Goal: Answer question/provide support: Share knowledge or assist other users

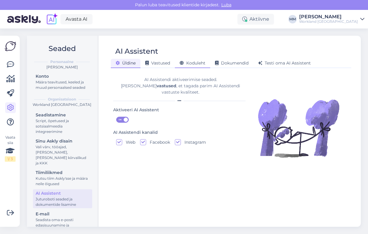
click at [200, 59] on div "Koduleht" at bounding box center [192, 63] width 35 height 9
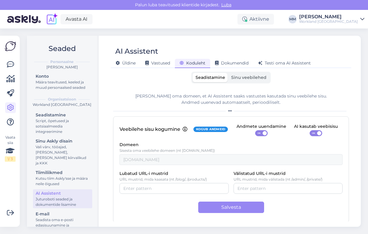
click at [243, 82] on div "Seadistamine Sinu veebilehed" at bounding box center [230, 78] width 79 height 12
click at [243, 78] on span "Sinu veebilehed" at bounding box center [248, 77] width 35 height 5
click at [228, 73] on input "Sinu veebilehed" at bounding box center [228, 73] width 0 height 0
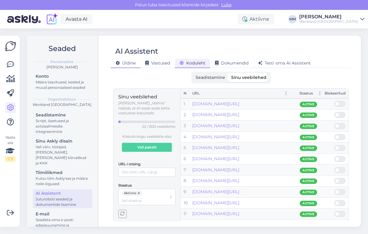
click at [131, 63] on span "Üldine" at bounding box center [126, 62] width 20 height 5
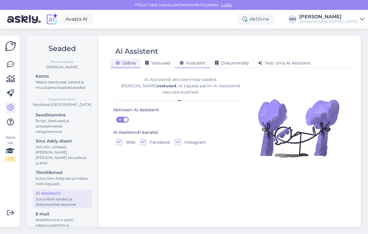
click at [193, 63] on span "Koduleht" at bounding box center [193, 62] width 26 height 5
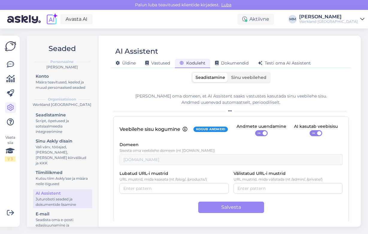
click at [243, 75] on span "Sinu veebilehed" at bounding box center [248, 77] width 35 height 5
click at [228, 73] on input "Sinu veebilehed" at bounding box center [228, 73] width 0 height 0
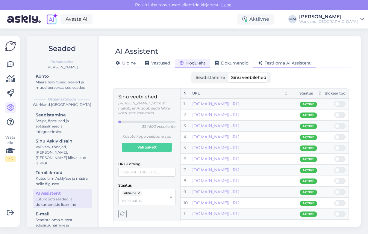
click at [285, 63] on span "Testi oma AI Assistent" at bounding box center [284, 62] width 53 height 5
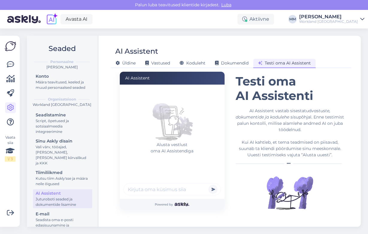
click at [161, 188] on input "text" at bounding box center [172, 189] width 98 height 12
type input "Kuidas osta day pass?"
click at [214, 188] on button "submit" at bounding box center [212, 188] width 9 height 9
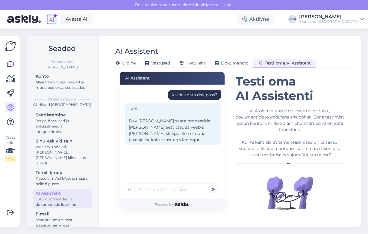
click at [183, 192] on input "text" at bounding box center [172, 189] width 98 height 12
type input "Kuidas Seda broneerida?"
click at [213, 189] on button "submit" at bounding box center [212, 188] width 9 height 9
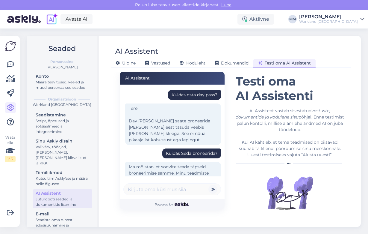
scroll to position [40, 0]
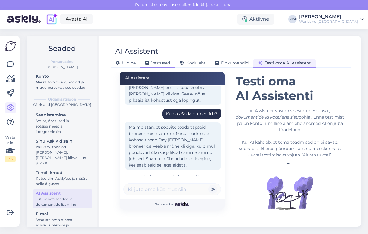
click at [164, 63] on span "Vastused" at bounding box center [157, 62] width 25 height 5
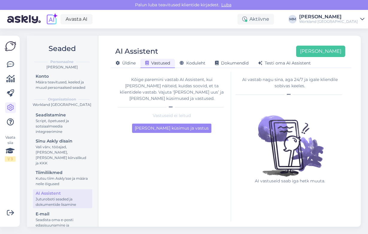
scroll to position [0, 0]
click at [321, 53] on button "[PERSON_NAME]" at bounding box center [320, 51] width 49 height 11
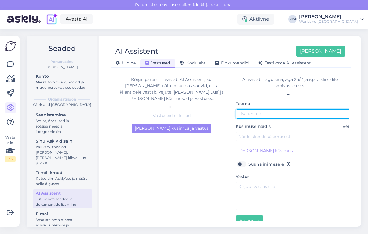
click at [273, 114] on input "text" at bounding box center [299, 113] width 126 height 9
click at [270, 112] on input "Uus klient [PERSON_NAME] broneerida" at bounding box center [299, 113] width 126 height 9
click at [320, 111] on input "Uus klient soovib broneerida" at bounding box center [299, 113] width 126 height 9
type input "Uus klient soovib broneerida"
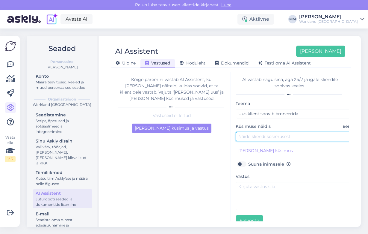
click at [315, 133] on input "text" at bounding box center [299, 136] width 126 height 9
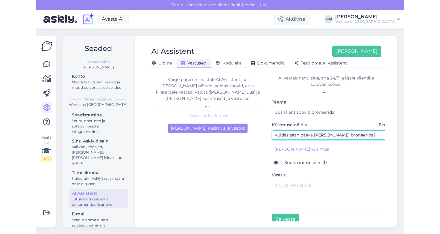
scroll to position [1, 0]
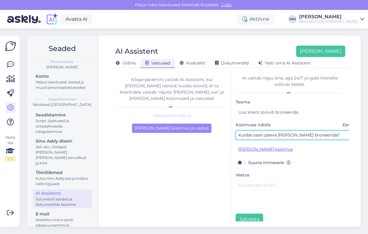
type input "Kuidas saan päeva [PERSON_NAME] broneerida?"
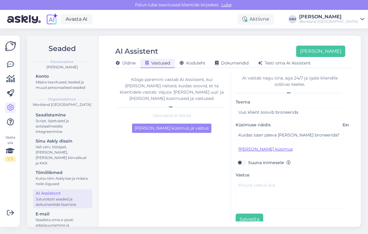
click at [277, 151] on button "[PERSON_NAME] küsimus" at bounding box center [266, 148] width 60 height 9
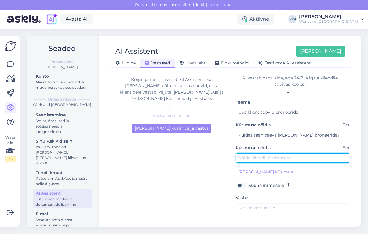
click at [264, 160] on input "text" at bounding box center [299, 157] width 126 height 9
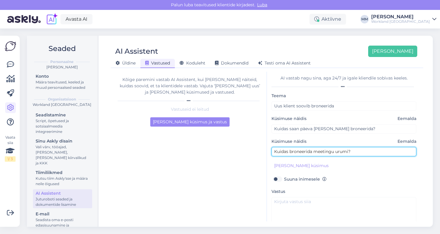
click at [349, 152] on input "Kuidas broneerida meetingu urumi?" at bounding box center [344, 151] width 145 height 9
click at [368, 149] on input "Kuidas broneerida meetingu ruumi?" at bounding box center [344, 151] width 145 height 9
type input "Kuidas broneerida meetingu ruumi?"
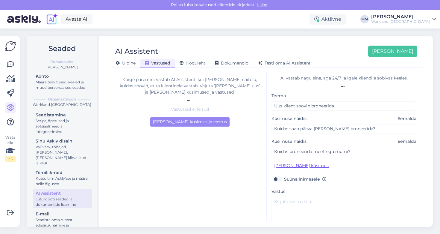
click at [305, 165] on button "[PERSON_NAME] küsimus" at bounding box center [302, 165] width 60 height 9
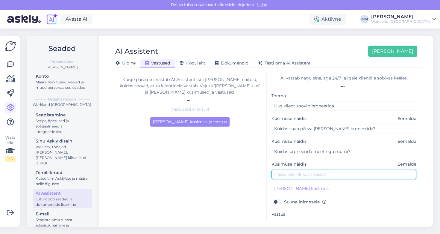
click at [336, 177] on input "text" at bounding box center [344, 174] width 145 height 9
type input "Kuidas broneeringut tühistada?"
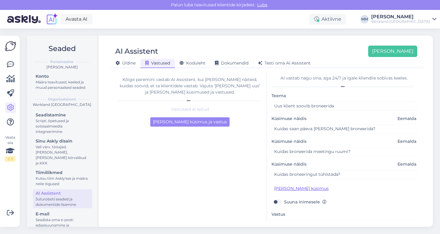
click at [307, 187] on button "[PERSON_NAME] küsimus" at bounding box center [302, 188] width 60 height 9
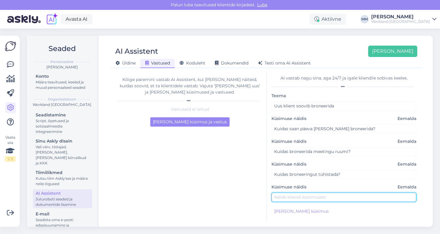
click at [305, 194] on input "text" at bounding box center [344, 196] width 145 height 9
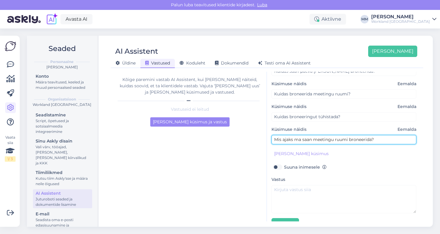
scroll to position [60, 0]
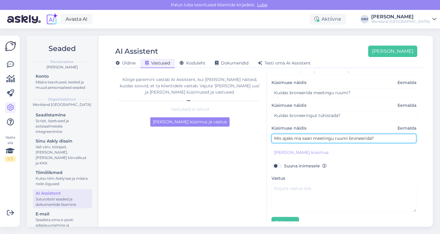
type input "Mis ajaks ma saan meetingu ruumi broneerida?"
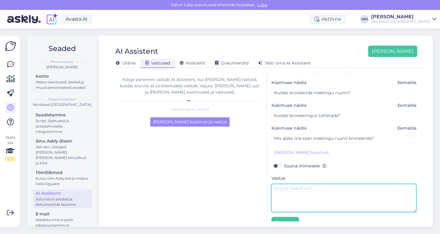
click at [327, 195] on textarea at bounding box center [344, 198] width 145 height 28
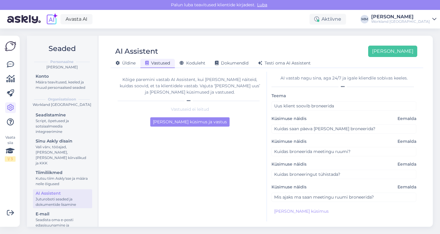
scroll to position [2, 0]
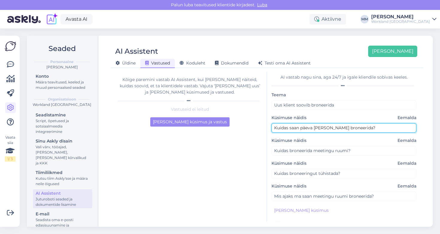
click at [308, 127] on input "Kuidas saan päeva [PERSON_NAME] broneerida?" at bounding box center [344, 127] width 145 height 9
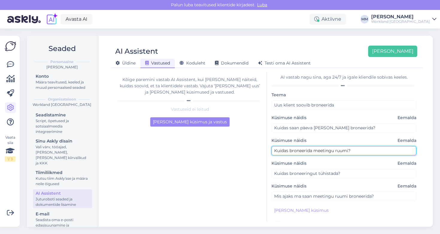
click at [315, 152] on input "Kuidas broneerida meetingu ruumi?" at bounding box center [344, 150] width 145 height 9
click at [314, 152] on input "Kuidas broneerida meetingu ruumi?" at bounding box center [344, 150] width 145 height 9
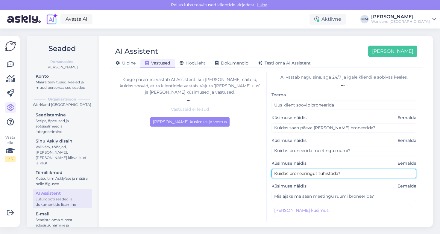
click at [309, 174] on input "Kuidas broneeringut tühistada?" at bounding box center [344, 173] width 145 height 9
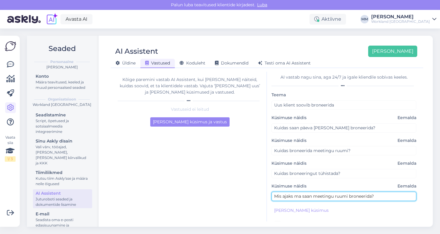
click at [294, 196] on input "Mis ajaks ma saan meetingu ruumi broneerida?" at bounding box center [344, 195] width 145 height 9
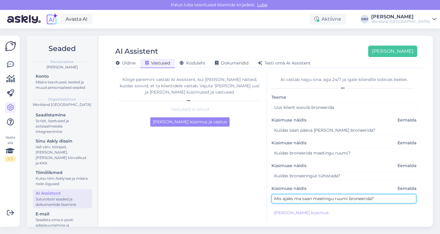
scroll to position [0, 0]
click at [368, 189] on span "Eemalda" at bounding box center [407, 188] width 19 height 6
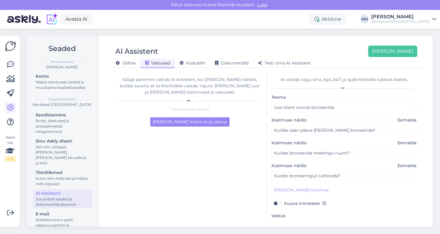
click at [368, 166] on span "Eemalda" at bounding box center [407, 165] width 19 height 6
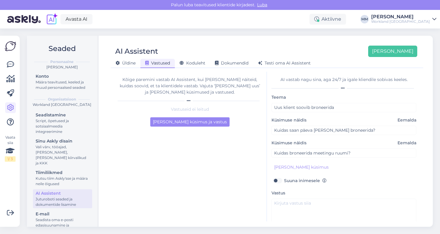
click at [368, 143] on span "Eemalda" at bounding box center [407, 143] width 19 height 6
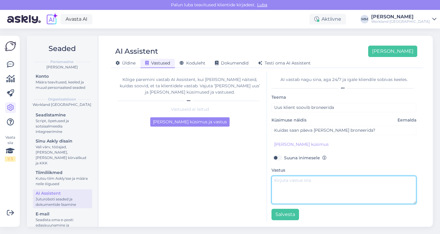
click at [365, 185] on textarea at bounding box center [344, 189] width 145 height 28
paste textarea "[URL][DOMAIN_NAME]"
click at [359, 188] on textarea "Päeva [PERSON_NAME] on võimalik broneerida meie broneeringu süsteemist siin - […" at bounding box center [344, 189] width 145 height 28
click at [368, 188] on textarea "Päeva [PERSON_NAME] on võimalik broneerida meie broneeringu süsteemist siin - […" at bounding box center [344, 189] width 145 height 28
type textarea "Päeva [PERSON_NAME] on võimalik broneerida meie broneeringu süsteemist siin - […"
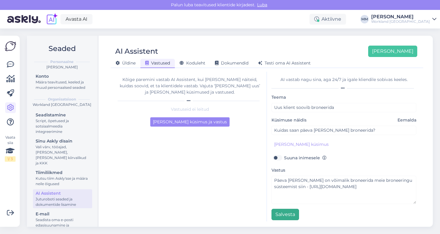
click at [283, 214] on button "Salvesta" at bounding box center [286, 213] width 28 height 11
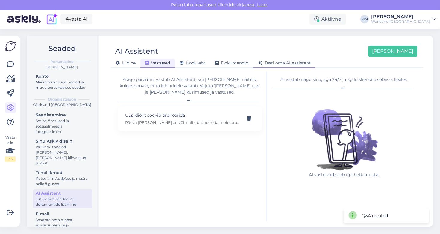
click at [282, 63] on span "Testi oma AI Assistent" at bounding box center [284, 62] width 53 height 5
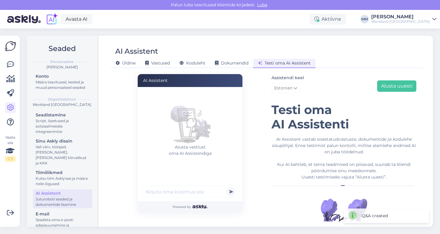
click at [183, 191] on input "text" at bounding box center [190, 191] width 98 height 12
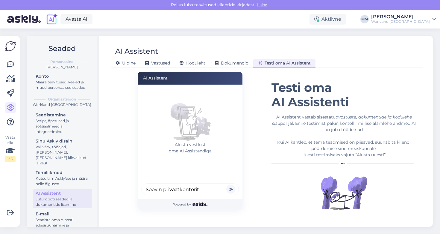
type input "Soovin privaatkontorit"
click at [231, 189] on button "submit" at bounding box center [230, 188] width 9 height 9
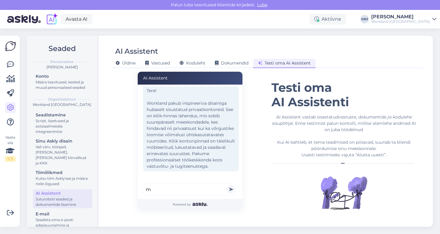
scroll to position [20, 0]
click at [189, 190] on input "mis on [PERSON_NAME] kudu kirjutada" at bounding box center [190, 189] width 98 height 12
type input "mis on [PERSON_NAME] kuhu kirjutada"
click at [230, 189] on button "submit" at bounding box center [230, 188] width 9 height 9
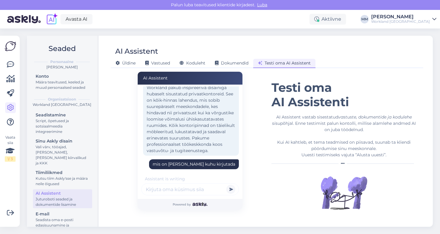
scroll to position [72, 0]
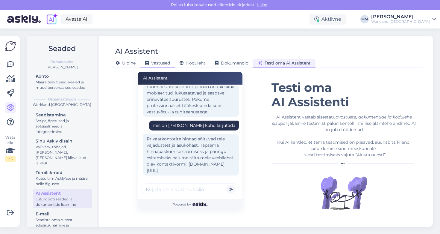
click at [160, 61] on span "Vastused" at bounding box center [157, 62] width 25 height 5
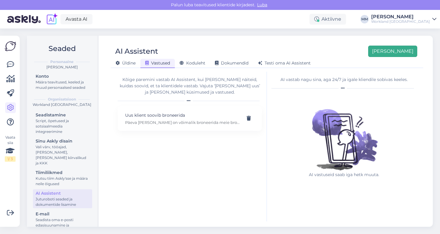
click at [368, 53] on button "[PERSON_NAME]" at bounding box center [392, 51] width 49 height 11
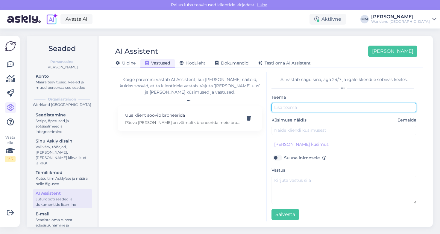
click at [306, 108] on input "text" at bounding box center [344, 107] width 145 height 9
type input "privaatkontori küsimused"
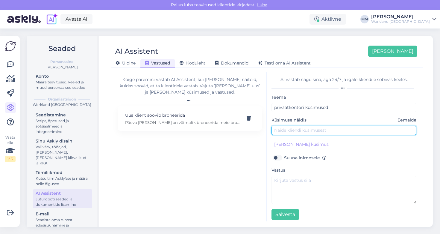
click at [313, 132] on input "text" at bounding box center [344, 129] width 145 height 9
type input "K"
type input "Mis hind [PERSON_NAME]"
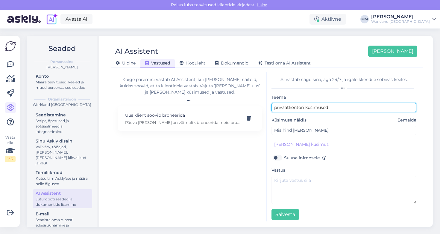
click at [315, 106] on input "privaatkontori küsimused" at bounding box center [344, 107] width 145 height 9
type input "p"
type input "W"
type input "t"
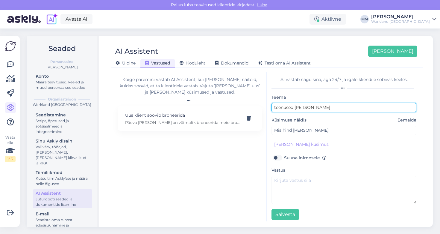
type input "teenused [PERSON_NAME]"
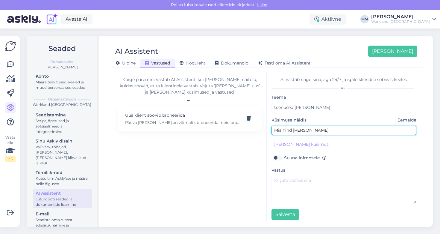
click at [321, 132] on input "Mis hind [PERSON_NAME]" at bounding box center [344, 129] width 145 height 9
click at [301, 131] on input "Mis hind on privaatsel kontoril" at bounding box center [344, 129] width 145 height 9
click at [366, 131] on input "Mis hind on 2-inimese privaatsel kontoril" at bounding box center [344, 129] width 145 height 9
type input "Mis hind on 2-inimese privaatsel kontoril?"
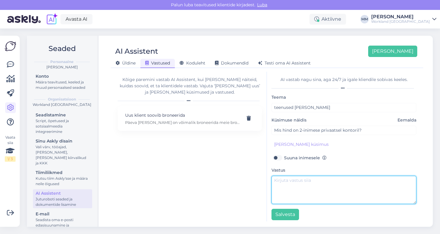
click at [294, 181] on textarea at bounding box center [344, 189] width 145 height 28
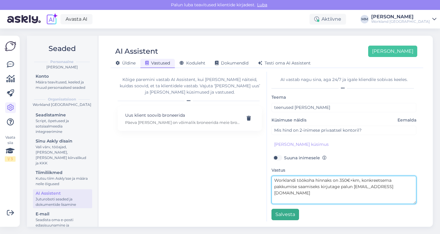
type textarea "Worklandi töökoha hinnaks on 350€+km, konkreetsema pakkumise saamiseks kirjutag…"
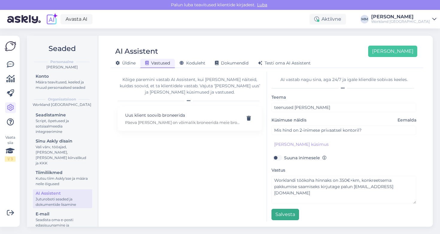
click at [289, 213] on button "Salvesta" at bounding box center [286, 213] width 28 height 11
click at [279, 60] on span "Testi oma AI Assistent" at bounding box center [284, 62] width 53 height 5
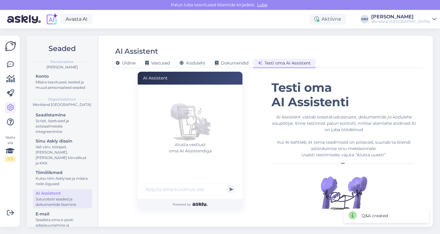
click at [163, 188] on input "text" at bounding box center [190, 189] width 98 height 12
type input "soovin osta päevapassi?"
click at [231, 189] on button "submit" at bounding box center [230, 188] width 9 height 9
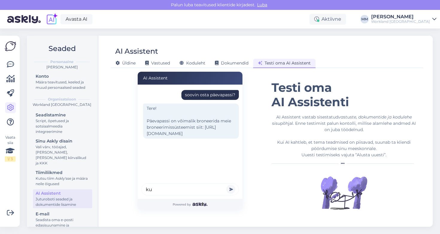
type input "k"
type input "mis hinnaga on töökoht?"
click at [231, 189] on button "submit" at bounding box center [230, 188] width 9 height 9
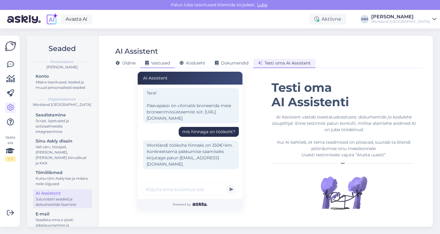
click at [159, 63] on span "Vastused" at bounding box center [157, 62] width 25 height 5
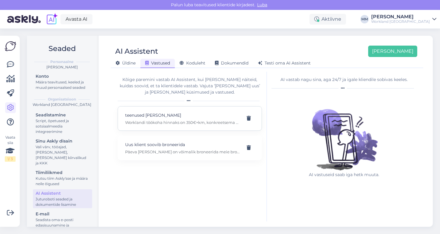
click at [185, 119] on div "teenused [PERSON_NAME] Worklandi töökoha hinnaks on 350€+km, konkreetsema pakku…" at bounding box center [182, 118] width 115 height 13
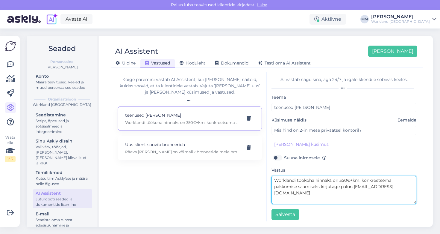
click at [314, 180] on textarea "Worklandi töökoha hinnaks on 350€+km, konkreetsema pakkumise saamiseks kirjutag…" at bounding box center [344, 189] width 145 height 28
click at [335, 192] on textarea "Worklandi töökoha hind privaatses kontoris on 350€+km, konkreetsema pakkumise s…" at bounding box center [344, 189] width 145 height 28
drag, startPoint x: 335, startPoint y: 192, endPoint x: 272, endPoint y: 192, distance: 63.2
click at [272, 192] on textarea "Worklandi töökoha hind privaatses kontoris on 350€+km, konkreetsema pakkumise s…" at bounding box center [344, 189] width 145 height 28
click at [340, 194] on textarea "Worklandi töökoha hind privaatses kontoris on 350€+km, konkreetsema pakkumise s…" at bounding box center [344, 189] width 145 height 28
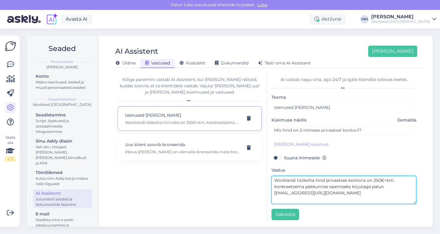
click at [343, 191] on textarea "Worklandi töökoha hind privaatses kontoris on 350€+km, konkreetsema pakkumise s…" at bounding box center [344, 189] width 145 height 28
click at [274, 193] on textarea "Worklandi töökoha hind privaatses kontoris on 350€+km, konkreetsema pakkumise s…" at bounding box center [344, 189] width 145 height 28
click at [352, 190] on textarea "Worklandi töökoha hind privaatses kontoris on 350€+km, konkreetsema pakkumise s…" at bounding box center [344, 189] width 145 height 28
type textarea "Worklandi töökoha hind privaatses kontoris on 350€+km, konkreetsema pakkumise s…"
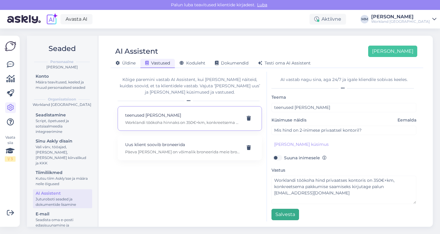
click at [291, 215] on button "Salvesta" at bounding box center [286, 213] width 28 height 11
click at [292, 62] on span "Testi oma AI Assistent" at bounding box center [284, 62] width 53 height 5
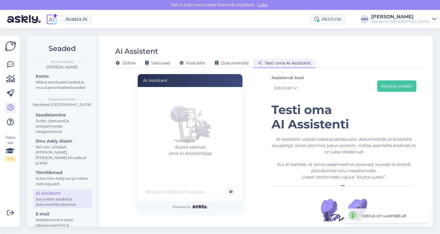
scroll to position [22, 0]
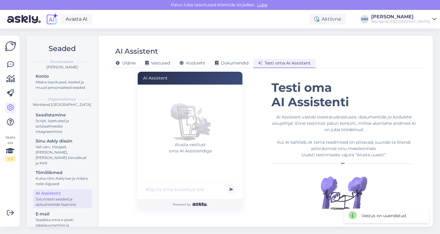
click at [158, 193] on input "text" at bounding box center [190, 189] width 98 height 12
type input "mis on teneuse hind?"
click at [231, 189] on button "submit" at bounding box center [230, 188] width 9 height 9
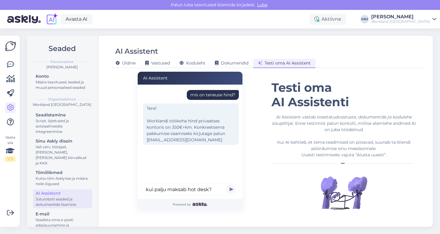
type input "kui palju maksab hot desk?"
click at [231, 189] on button "submit" at bounding box center [230, 188] width 9 height 9
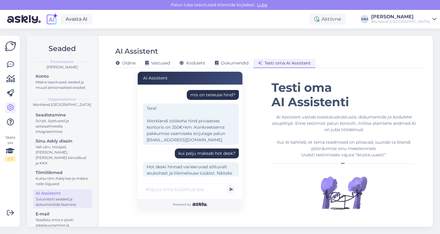
scroll to position [59, 0]
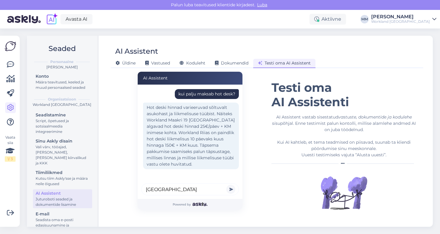
type input "[GEOGRAPHIC_DATA]"
click at [231, 189] on button "submit" at bounding box center [230, 188] width 9 height 9
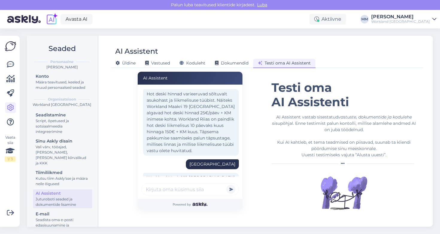
scroll to position [99, 0]
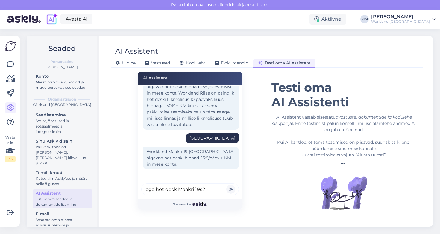
type input "aga hot desk Maakri 19s?"
click at [231, 189] on button "submit" at bounding box center [230, 188] width 9 height 9
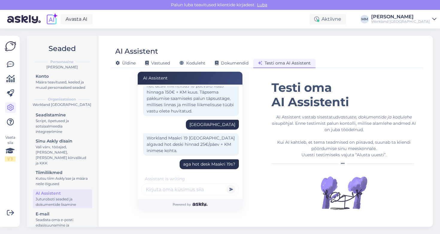
scroll to position [138, 0]
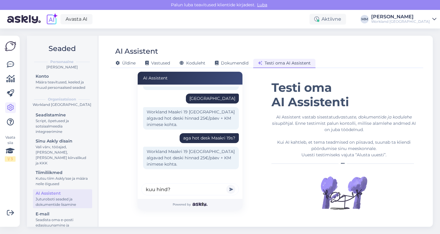
type input "kuu hind?"
click at [231, 189] on button "submit" at bounding box center [230, 188] width 9 height 9
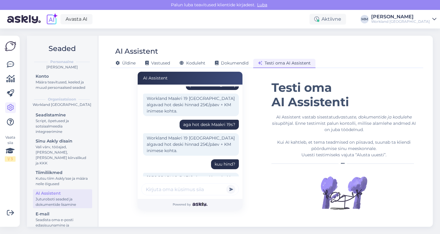
scroll to position [184, 0]
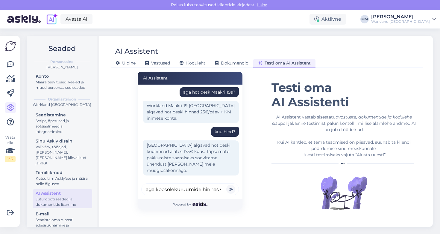
type input "aga koosolekuruumide hinnas?"
click at [231, 189] on button "submit" at bounding box center [230, 188] width 9 height 9
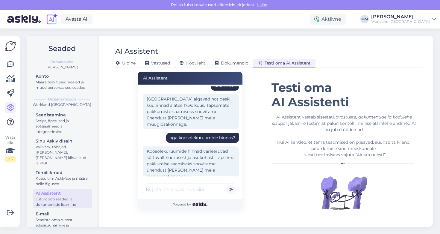
scroll to position [230, 0]
click at [126, 62] on span "Üldine" at bounding box center [126, 62] width 20 height 5
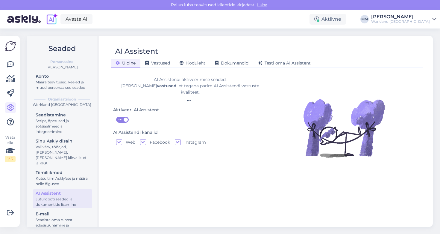
scroll to position [0, 0]
click at [161, 62] on span "Vastused" at bounding box center [157, 62] width 25 height 5
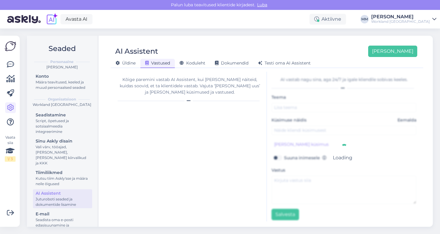
type input "teenused [PERSON_NAME]"
type input "Mis hind on 2-inimese privaatsel kontoril?"
type textarea "Worklandi töökoha hind privaatses kontoris on 350€+km, konkreetsema pakkumise s…"
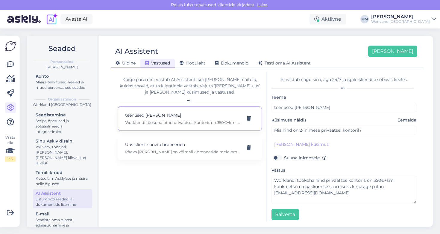
click at [123, 62] on span "Üldine" at bounding box center [126, 62] width 20 height 5
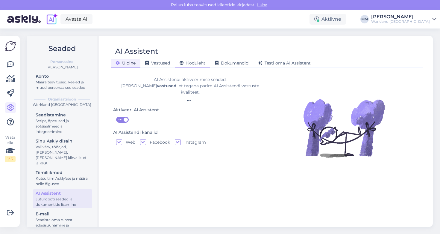
click at [196, 62] on span "Koduleht" at bounding box center [193, 62] width 26 height 5
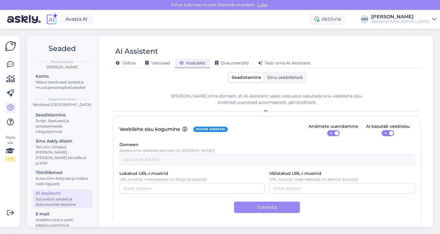
click at [281, 76] on span "Sinu veebilehed" at bounding box center [284, 77] width 35 height 5
click at [264, 73] on input "Sinu veebilehed" at bounding box center [264, 73] width 0 height 0
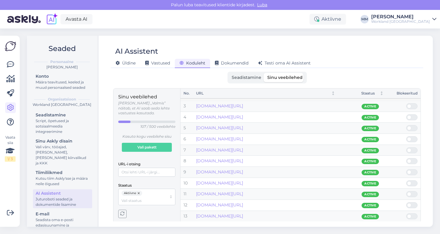
scroll to position [21, 0]
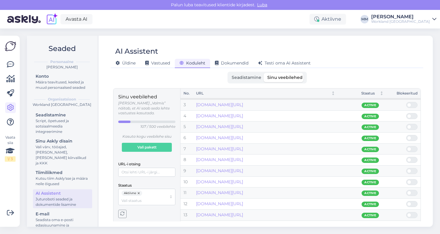
click at [368, 169] on span at bounding box center [409, 171] width 4 height 4
click at [368, 168] on input "checkbox" at bounding box center [406, 168] width 0 height 0
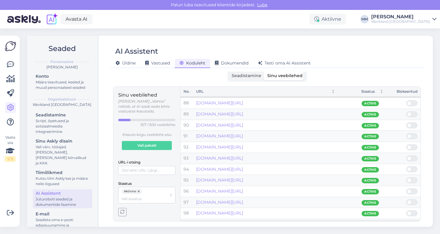
scroll to position [954, 0]
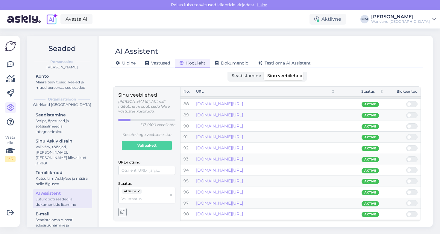
click at [368, 233] on span at bounding box center [414, 235] width 7 height 5
click at [368, 233] on input "checkbox" at bounding box center [406, 233] width 0 height 0
click at [368, 211] on span at bounding box center [414, 213] width 7 height 5
click at [368, 211] on input "checkbox" at bounding box center [406, 211] width 0 height 0
click at [368, 212] on span at bounding box center [409, 214] width 4 height 4
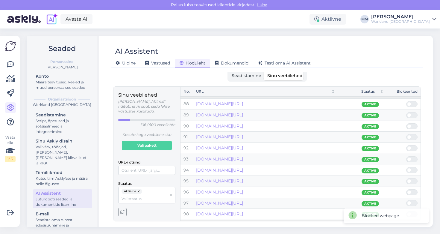
click at [368, 211] on input "checkbox" at bounding box center [406, 211] width 0 height 0
click at [368, 201] on span at bounding box center [409, 203] width 4 height 4
click at [368, 200] on input "checkbox" at bounding box center [406, 200] width 0 height 0
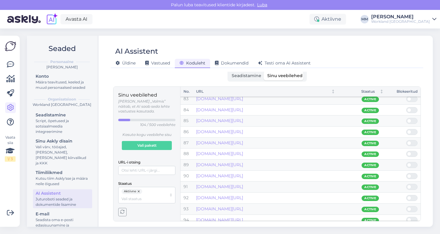
scroll to position [898, 0]
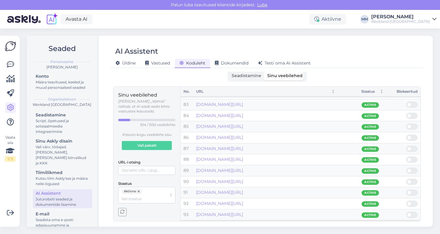
click at [368, 168] on span at bounding box center [414, 170] width 7 height 5
click at [368, 167] on input "checkbox" at bounding box center [406, 167] width 0 height 0
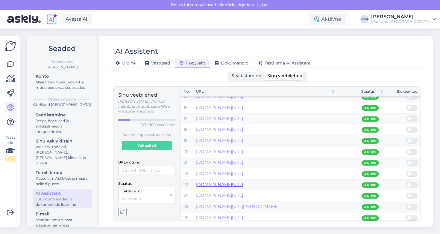
scroll to position [157, 0]
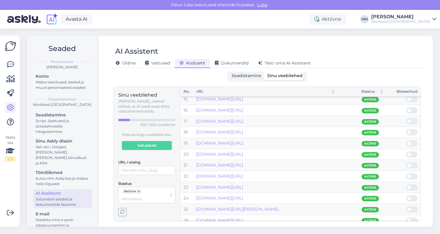
click at [368, 140] on span at bounding box center [414, 142] width 7 height 5
click at [368, 140] on input "checkbox" at bounding box center [406, 140] width 0 height 0
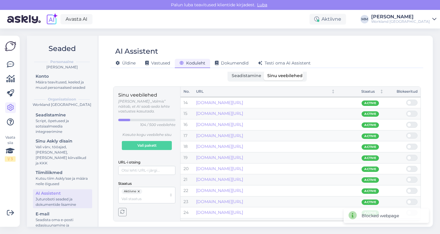
scroll to position [135, 0]
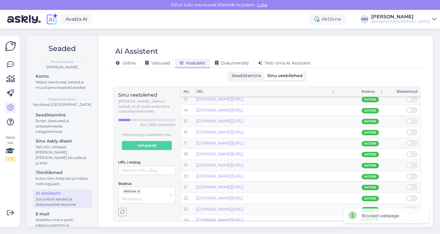
click at [368, 129] on span at bounding box center [414, 131] width 7 height 5
click at [368, 129] on input "checkbox" at bounding box center [406, 129] width 0 height 0
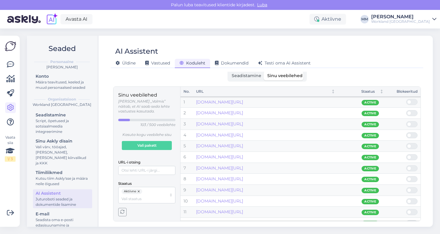
scroll to position [0, 0]
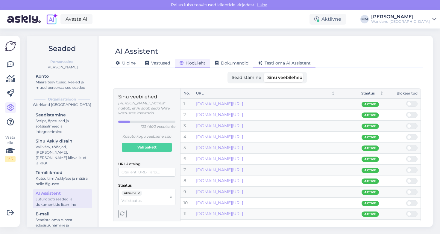
click at [278, 62] on span "Testi oma AI Assistent" at bounding box center [284, 62] width 53 height 5
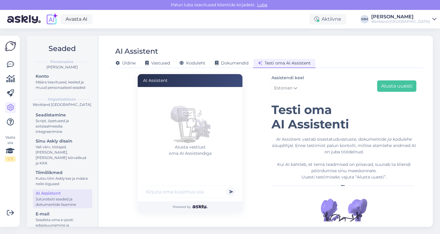
scroll to position [22, 0]
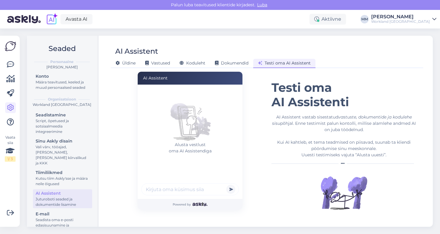
click at [193, 187] on input "text" at bounding box center [190, 189] width 98 height 12
type input "palju maksab Dedicated Desk?"
click at [231, 189] on button "submit" at bounding box center [230, 188] width 9 height 9
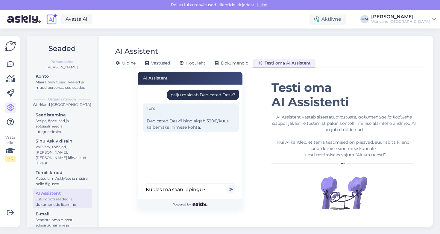
type input "Kuidas ma saan lepingu?"
click at [231, 189] on button "submit" at bounding box center [230, 188] width 9 height 9
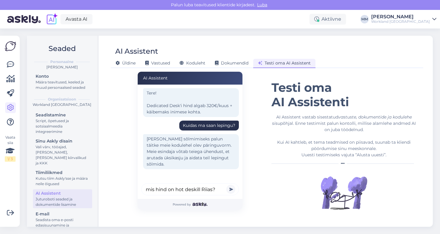
type input "mis hind on hot deskill Riias?"
click at [231, 189] on button "submit" at bounding box center [230, 188] width 9 height 9
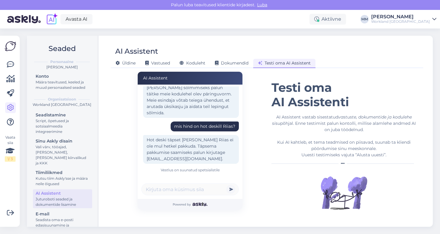
scroll to position [66, 0]
click at [284, 170] on figure at bounding box center [344, 193] width 145 height 48
click at [163, 63] on span "Vastused" at bounding box center [157, 62] width 25 height 5
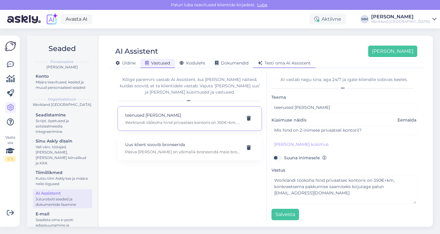
click at [268, 63] on span "Testi oma AI Assistent" at bounding box center [284, 62] width 53 height 5
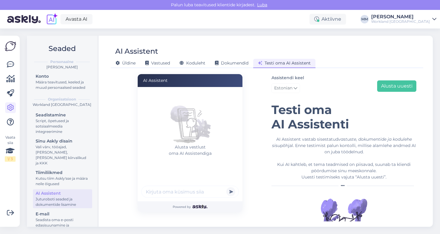
scroll to position [22, 0]
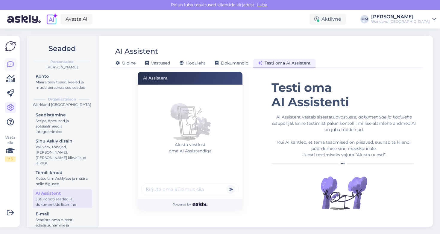
click at [10, 64] on icon at bounding box center [10, 64] width 7 height 7
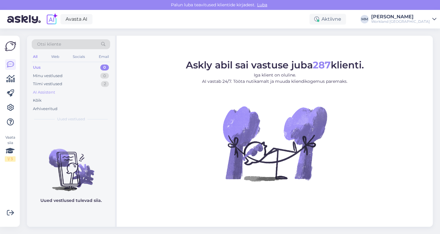
click at [40, 91] on div "AI Assistent" at bounding box center [44, 92] width 22 height 6
click at [9, 108] on icon at bounding box center [10, 107] width 7 height 7
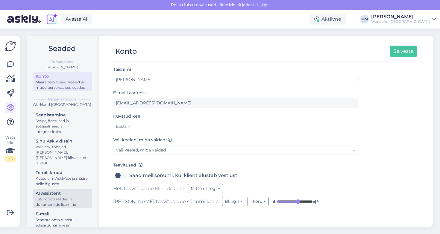
click at [52, 190] on div "AI Assistent" at bounding box center [63, 193] width 54 height 6
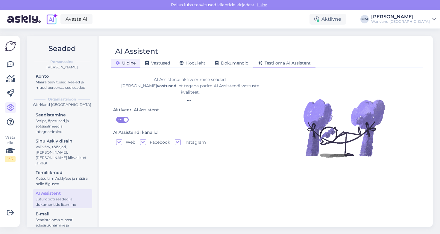
click at [272, 62] on span "Testi oma AI Assistent" at bounding box center [284, 62] width 53 height 5
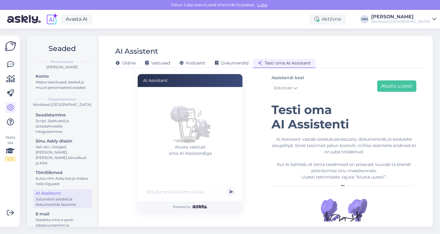
scroll to position [22, 0]
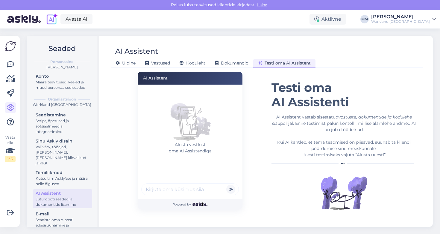
click at [176, 186] on input "text" at bounding box center [190, 189] width 98 height 12
click at [160, 188] on input "mitu rundi meetingu r" at bounding box center [190, 189] width 98 height 12
click at [199, 188] on input "mitu tundi meetingu r" at bounding box center [190, 189] width 98 height 12
click at [203, 188] on input "mitu tundi meetingu r" at bounding box center [190, 189] width 98 height 12
type input "mitu tundi meetingu [PERSON_NAME] kasutust ma saan dedicated desk lepinguga?"
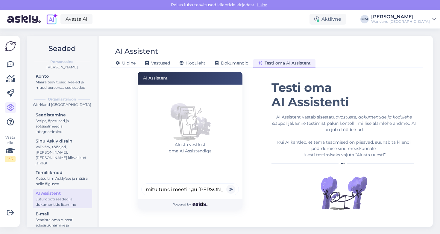
click at [233, 189] on button "submit" at bounding box center [230, 188] width 9 height 9
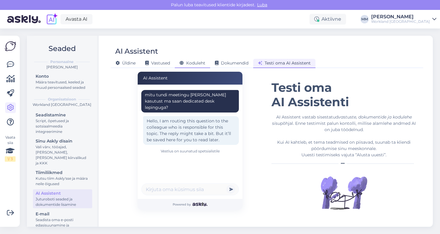
click at [194, 62] on span "Koduleht" at bounding box center [193, 62] width 26 height 5
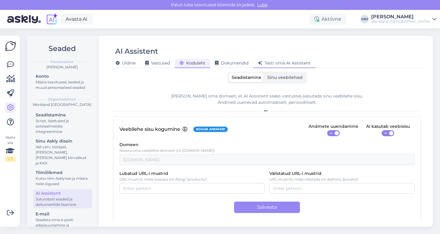
click at [256, 60] on div "Testi oma AI Assistent" at bounding box center [284, 63] width 62 height 9
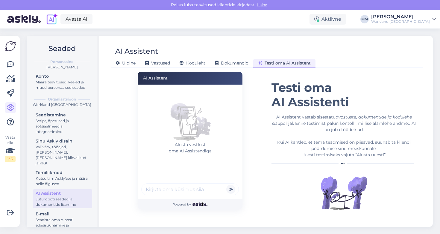
click at [191, 189] on input "text" at bounding box center [190, 189] width 98 height 12
type input "mul on probleem koosoleku arvega. Seda pole"
click at [231, 189] on button "submit" at bounding box center [230, 188] width 9 height 9
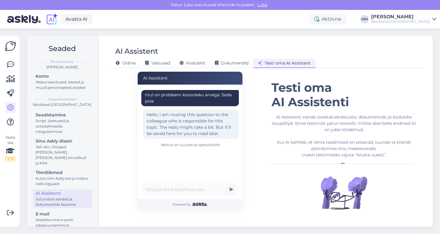
click at [271, 65] on span "Testi oma AI Assistent" at bounding box center [284, 62] width 53 height 5
click at [161, 63] on span "Vastused" at bounding box center [157, 62] width 25 height 5
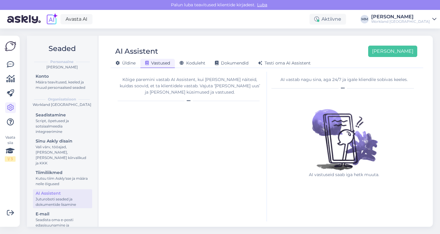
scroll to position [0, 0]
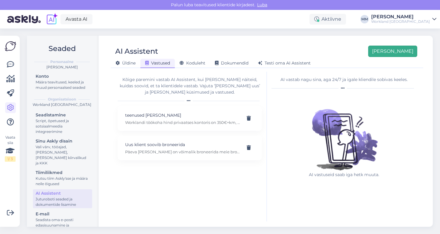
click at [368, 50] on button "[PERSON_NAME]" at bounding box center [392, 51] width 49 height 11
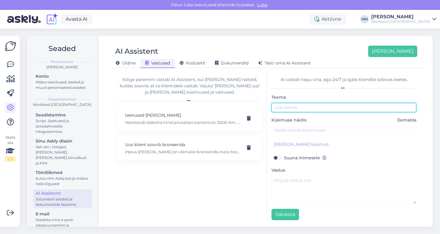
click at [298, 109] on input "text" at bounding box center [344, 107] width 145 height 9
type input "arved"
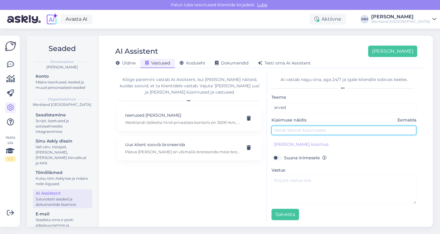
click at [297, 131] on input "text" at bounding box center [344, 129] width 145 height 9
type input "M"
type input "Mul on probleem arvega, pole arvet saanud, mida teha?"
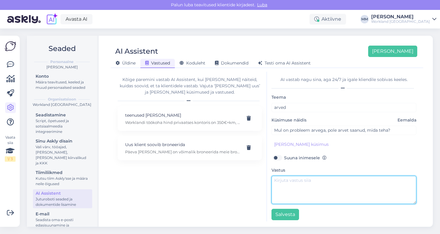
click at [309, 188] on textarea at bounding box center [344, 189] width 145 height 28
type textarea "P"
click at [314, 181] on textarea "Arve osas palun satte kiri keskuse meilile, et assistent saaks lähemalt uurida." at bounding box center [344, 189] width 145 height 28
click at [346, 186] on textarea "Arve osas palun saate kiri keskuse meilile, et assistent saaks lähemalt uurida." at bounding box center [344, 189] width 145 height 28
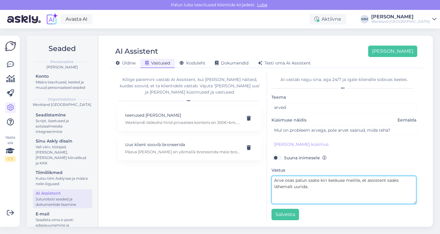
click at [286, 184] on textarea "Arve osas palun saate kiri keskuse meilile, et assistent saaks lähemalt uurida." at bounding box center [344, 189] width 145 height 28
click at [326, 184] on textarea "Arve osas palun saate kiri keskuse meilile, et assistent saaks täpsemalt uurida." at bounding box center [344, 189] width 145 height 28
click at [348, 179] on textarea "Arve osas palun saate kiri keskuse meilile, et assistent saaks täpsemalt uurida…" at bounding box center [344, 189] width 145 height 28
type textarea "Arve osas palun saate kiri keskuse emailile, et assistent saaks täpsemalt uurid…"
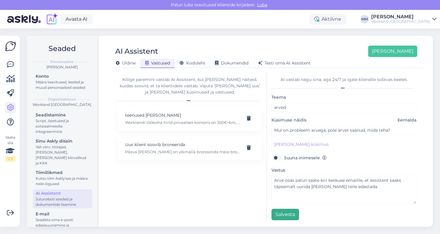
click at [292, 217] on button "Salvesta" at bounding box center [286, 213] width 28 height 11
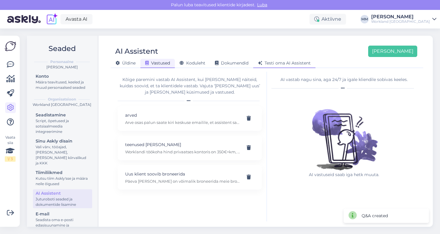
click at [284, 62] on span "Testi oma AI Assistent" at bounding box center [284, 62] width 53 height 5
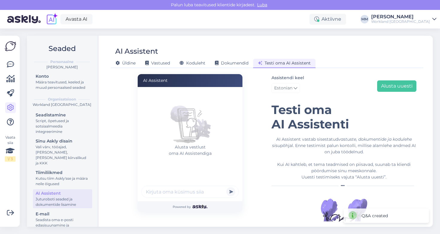
scroll to position [22, 0]
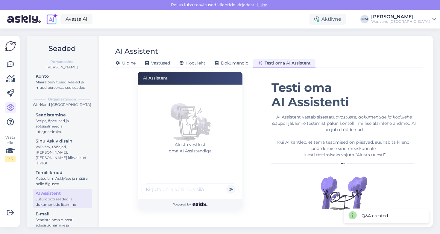
click at [162, 192] on input "text" at bounding box center [190, 189] width 98 height 12
type input "pole arvet saanud, [PERSON_NAME]?"
click at [231, 189] on button "submit" at bounding box center [230, 188] width 9 height 9
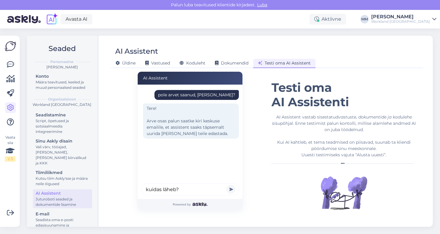
type input "kuidas läheb?"
click at [231, 189] on button "submit" at bounding box center [230, 188] width 9 height 9
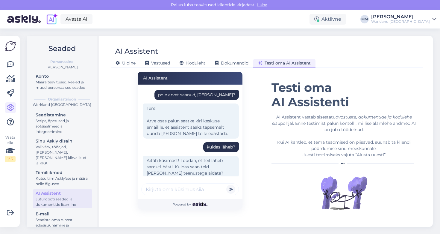
scroll to position [9, 0]
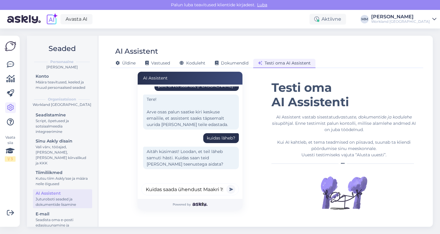
type input "Kuidas saada ühendust Maakri 19 keskusega?"
click at [231, 189] on button "submit" at bounding box center [230, 188] width 9 height 9
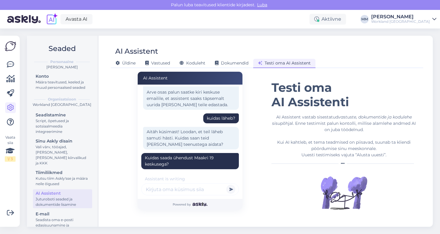
scroll to position [55, 0]
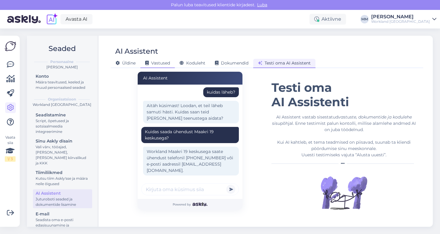
click at [168, 61] on span "Vastused" at bounding box center [157, 62] width 25 height 5
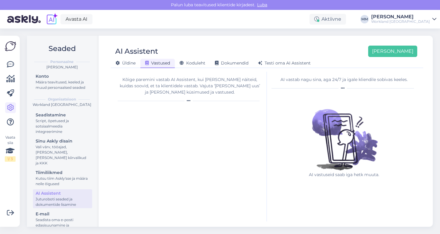
scroll to position [0, 0]
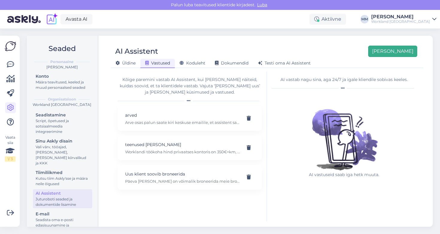
click at [368, 56] on button "[PERSON_NAME]" at bounding box center [392, 51] width 49 height 11
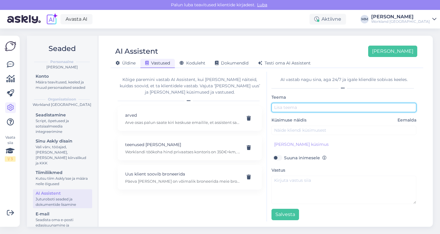
click at [319, 105] on input "text" at bounding box center [344, 107] width 145 height 9
type input "Meetingu ruumi broneerimine"
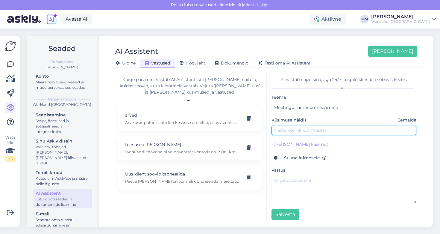
click at [318, 128] on input "text" at bounding box center [344, 129] width 145 height 9
click at [340, 130] on input "Kuidas broneerida meetingu urumi?" at bounding box center [344, 129] width 145 height 9
type input "Kuidas broneerida meetingu ruumi?"
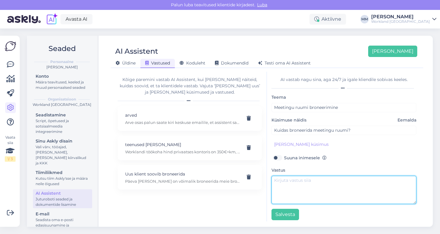
click at [353, 183] on textarea at bounding box center [344, 189] width 145 height 28
click at [368, 180] on textarea "Saate broneerida meetingu ruumi meie broneeringu süsteemis" at bounding box center [344, 189] width 145 height 28
paste textarea "[URL][DOMAIN_NAME]"
drag, startPoint x: 312, startPoint y: 199, endPoint x: 273, endPoint y: 196, distance: 39.3
click at [273, 197] on textarea "Saate broneerida meetingu ruumi meie broneeringusüsteemis siin - [URL][DOMAIN_N…" at bounding box center [344, 189] width 145 height 28
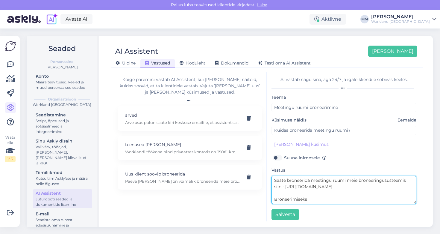
click at [309, 199] on textarea "Saate broneerida meetingu ruumi meie broneeringusüsteemis siin - [URL][DOMAIN_N…" at bounding box center [344, 189] width 145 height 28
click at [328, 199] on textarea "Saate broneerida meetingu ruumi meie broneeringusüsteemis siin - [URL][DOMAIN_N…" at bounding box center [344, 189] width 145 height 28
drag, startPoint x: 344, startPoint y: 202, endPoint x: 368, endPoint y: 199, distance: 23.8
click at [368, 199] on textarea "Saate broneerida meetingu ruumi meie broneeringusüsteemis siin - [URL][DOMAIN_N…" at bounding box center [344, 189] width 145 height 28
click at [336, 200] on textarea "Saate broneerida meetingu ruumi meie broneeringusüsteemis siin - [URL][DOMAIN_N…" at bounding box center [344, 189] width 145 height 28
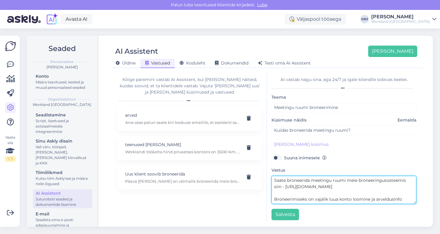
click at [368, 199] on textarea "Saate broneerida meetingu ruumi meie broneeringusüsteemis siin - [URL][DOMAIN_N…" at bounding box center [344, 189] width 145 height 28
click at [360, 198] on textarea "Saate broneerida meetingu ruumi meie broneeringusüsteemis siin - [URL][DOMAIN_N…" at bounding box center [344, 189] width 145 height 28
click at [357, 199] on textarea "Saate broneerida meetingu ruumi meie broneeringusüsteemis siin - [URL][DOMAIN_N…" at bounding box center [344, 189] width 145 height 28
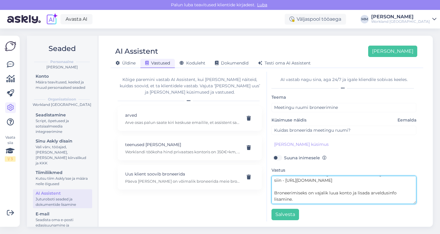
scroll to position [6, 0]
drag, startPoint x: 296, startPoint y: 199, endPoint x: 276, endPoint y: 196, distance: 20.6
click at [276, 198] on textarea "Saate broneerida meetingu ruumi meie broneeringusüsteemis siin - [URL][DOMAIN_N…" at bounding box center [344, 189] width 145 height 28
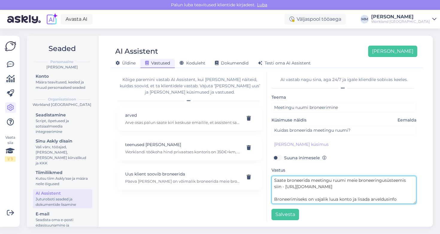
scroll to position [0, 0]
type textarea "Saate broneerida meetingu ruumi meie broneeringusüsteemis siin - [URL][DOMAIN_N…"
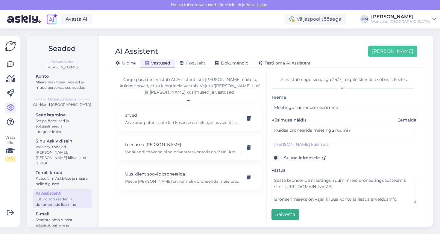
click at [293, 215] on button "Salvesta" at bounding box center [286, 213] width 28 height 11
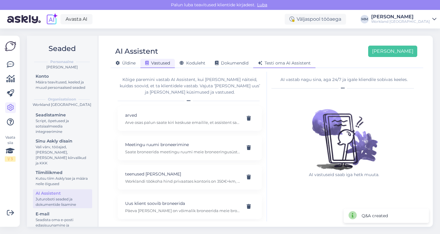
click at [291, 62] on span "Testi oma AI Assistent" at bounding box center [284, 62] width 53 height 5
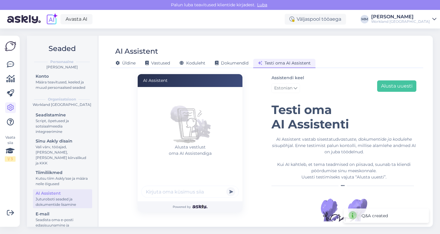
scroll to position [22, 0]
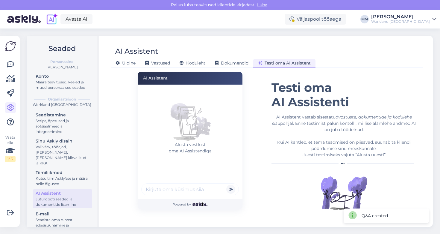
click at [193, 187] on input "text" at bounding box center [190, 189] width 98 height 12
type input "Kuidas broneerida koosolekuruumi?"
click at [231, 189] on button "submit" at bounding box center [230, 188] width 9 height 9
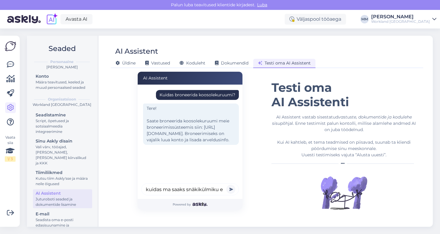
type input "kuidas ma saaks snäkikülmiku eest arve?"
click at [208, 189] on input "kuidas ma saaks snäkikülmiku eest arve?" at bounding box center [190, 189] width 98 height 12
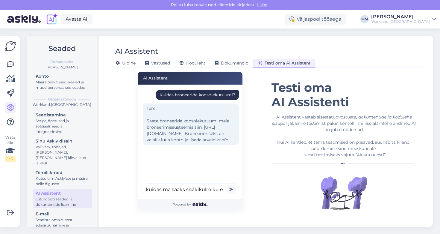
click at [191, 188] on input "kuidas ma saaks snäkikülmiku eest arve?" at bounding box center [190, 189] width 98 height 12
type input "Kas [PERSON_NAME] ma [PERSON_NAME]?"
click at [231, 189] on button "submit" at bounding box center [230, 188] width 9 height 9
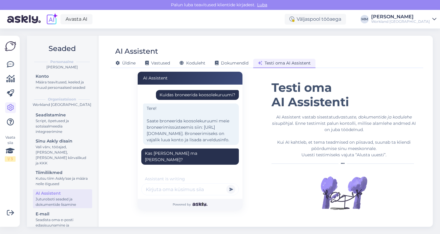
scroll to position [22, 0]
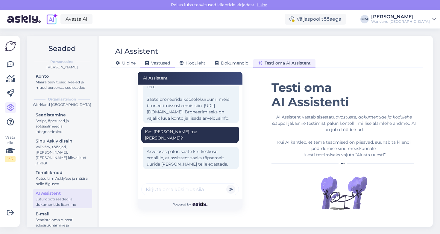
click at [159, 61] on span "Vastused" at bounding box center [157, 62] width 25 height 5
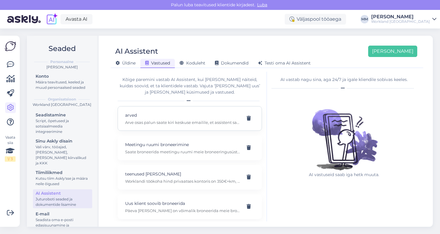
click at [181, 116] on p "arved" at bounding box center [182, 115] width 115 height 7
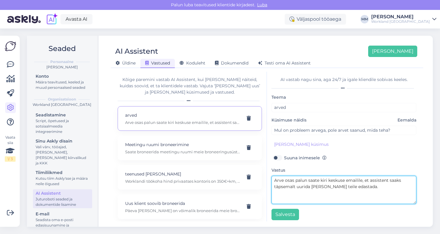
click at [318, 179] on textarea "Arve osas palun saate kiri keskuse emailile, et assistent saaks täpsemalt uurid…" at bounding box center [344, 189] width 145 height 28
type textarea "Arve osas palun saatke kiri keskuse emailile, et assistent saaks täpsemalt uuri…"
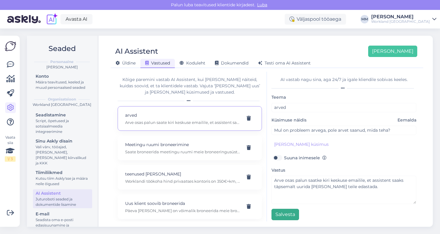
click at [285, 211] on button "Salvesta" at bounding box center [286, 213] width 28 height 11
click at [280, 64] on span "Testi oma AI Assistent" at bounding box center [284, 62] width 53 height 5
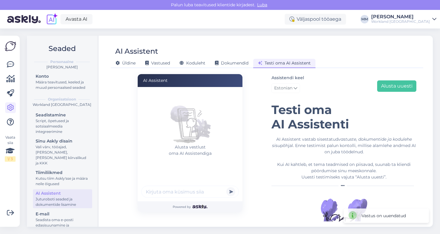
scroll to position [22, 0]
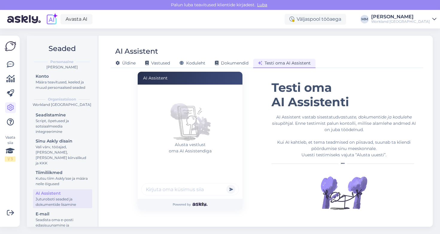
click at [187, 185] on input "text" at bounding box center [190, 189] width 98 height 12
type input "millal tuleb [PERSON_NAME] koosolekuruumi broneeringut arve?"
click at [231, 189] on button "submit" at bounding box center [230, 188] width 9 height 9
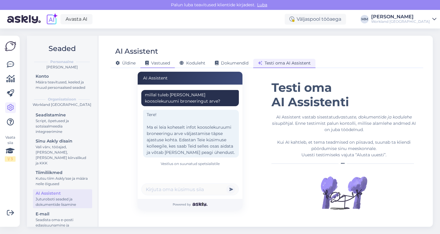
click at [163, 63] on span "Vastused" at bounding box center [157, 62] width 25 height 5
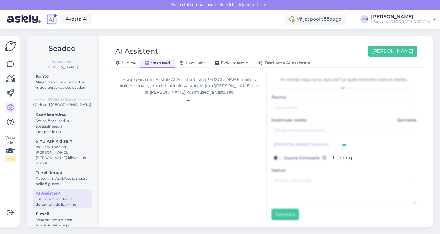
type input "arved"
type input "Mul on probleem arvega, pole arvet saanud, mida teha?"
type textarea "Arve osas palun saatke kiri keskuse emailile, et assistent saaks täpsemalt uuri…"
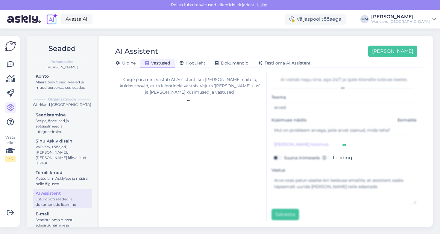
scroll to position [0, 0]
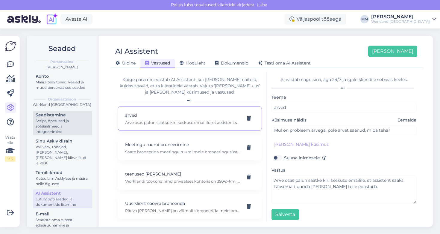
click at [58, 125] on div "Script, õpetused ja sotsiaalmeedia integreerimine" at bounding box center [63, 126] width 54 height 16
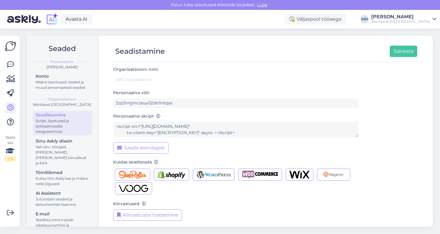
type input "Workland [GEOGRAPHIC_DATA]"
click at [54, 200] on div "Juturoboti seaded ja dokumentide lisamine" at bounding box center [63, 201] width 54 height 11
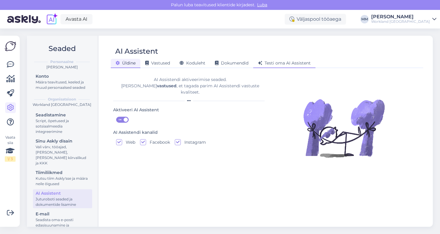
click at [275, 68] on div "Testi oma AI Assistent" at bounding box center [284, 63] width 62 height 9
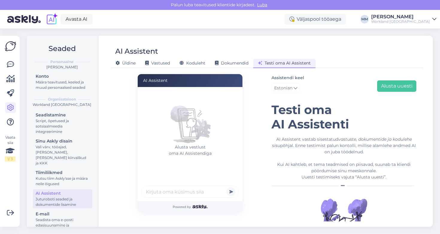
scroll to position [22, 0]
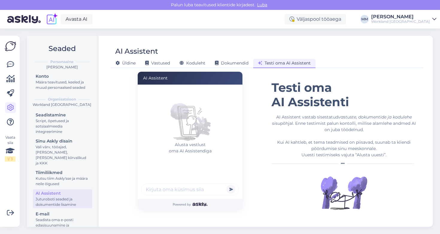
click at [179, 187] on input "text" at bounding box center [190, 189] width 98 height 12
type input "Mitu Worklandi on [GEOGRAPHIC_DATA]?"
click at [231, 189] on button "submit" at bounding box center [230, 188] width 9 height 9
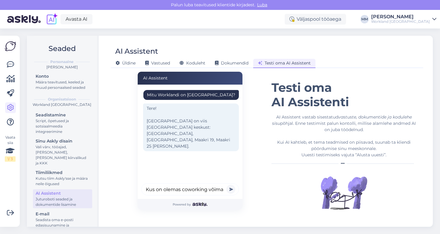
type input "Kus on olemas coworking võimalused?"
click at [231, 189] on button "submit" at bounding box center [230, 188] width 9 height 9
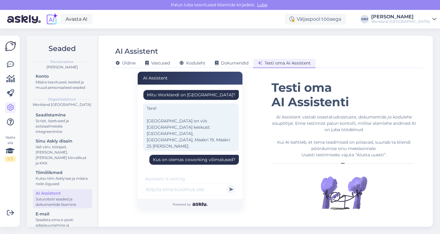
scroll to position [15, 0]
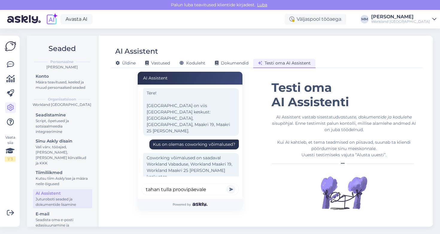
type input "tahan tulla proovipäevale"
click at [231, 189] on button "submit" at bounding box center [230, 188] width 9 height 9
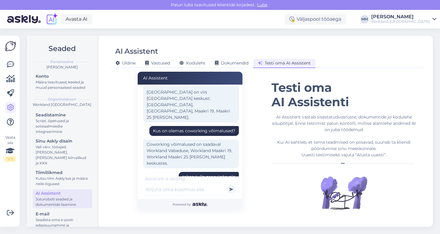
scroll to position [55, 0]
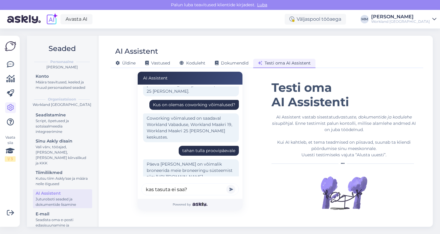
type input "kas tasuta ei saa?"
click at [231, 189] on button "submit" at bounding box center [230, 188] width 9 height 9
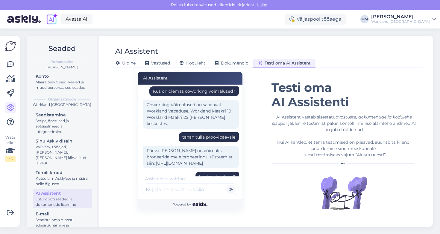
scroll to position [94, 0]
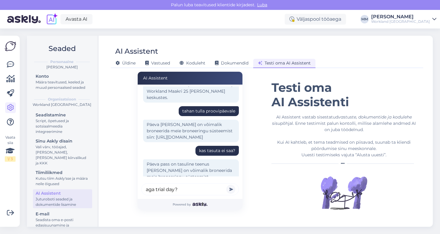
type input "aga trial day?"
click at [231, 189] on button "submit" at bounding box center [230, 188] width 9 height 9
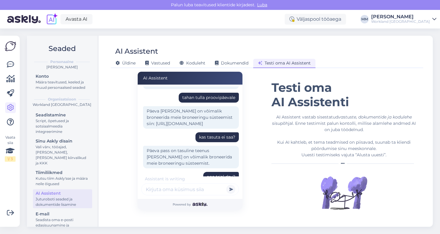
scroll to position [140, 0]
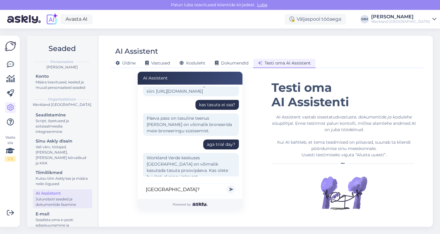
type input "[GEOGRAPHIC_DATA]?"
click at [231, 189] on button "submit" at bounding box center [230, 188] width 9 height 9
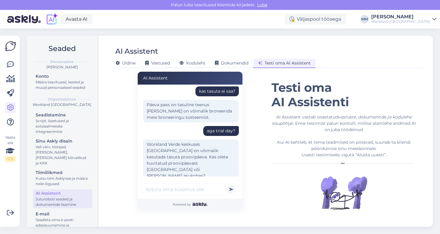
scroll to position [186, 0]
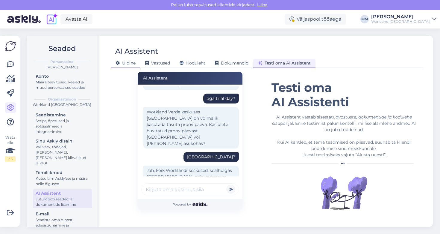
click at [122, 66] on div "Üldine" at bounding box center [126, 63] width 30 height 9
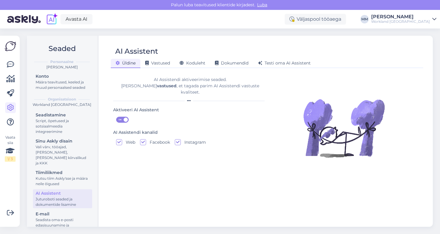
scroll to position [0, 0]
click at [164, 63] on span "Vastused" at bounding box center [157, 62] width 25 height 5
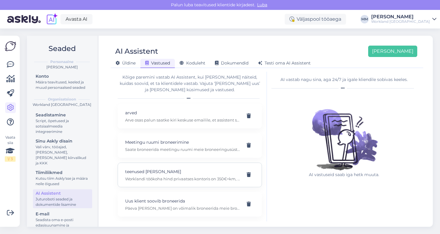
scroll to position [2, 0]
click at [195, 65] on span "Koduleht" at bounding box center [193, 62] width 26 height 5
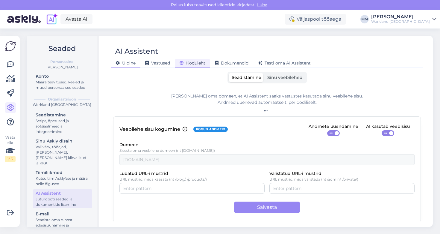
click at [131, 62] on span "Üldine" at bounding box center [126, 62] width 20 height 5
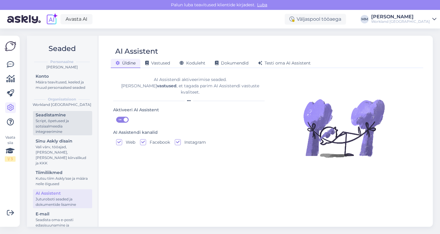
click at [44, 123] on div "Script, õpetused ja sotsiaalmeedia integreerimine" at bounding box center [63, 126] width 54 height 16
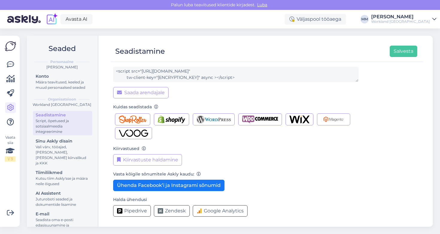
scroll to position [55, 0]
click at [202, 187] on button "Ühenda Facebook’i ja Instagrami sõnumid" at bounding box center [168, 184] width 111 height 11
